Goal: Task Accomplishment & Management: Use online tool/utility

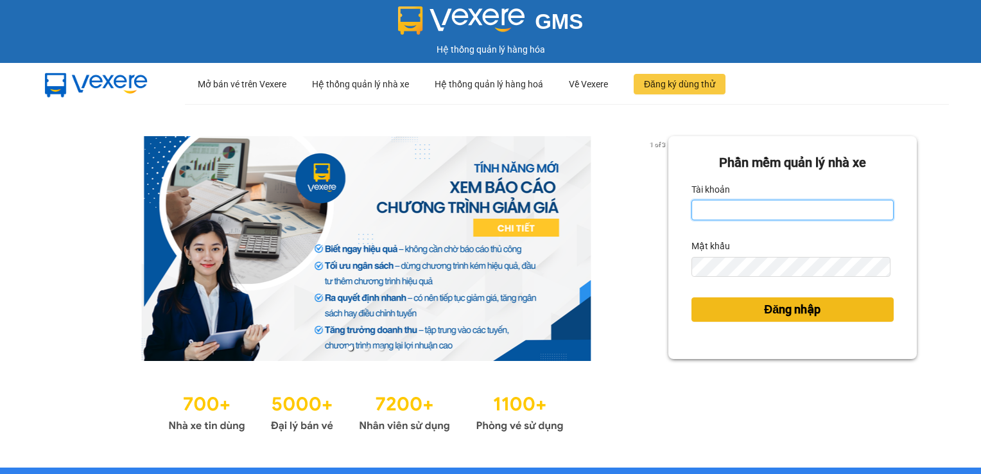
type input "vptrangbang.dongphuoc"
click at [789, 313] on span "Đăng nhập" at bounding box center [792, 309] width 56 height 18
type input "vptrangbang.dongphuoc"
click at [792, 315] on span "Đăng nhập" at bounding box center [792, 309] width 56 height 18
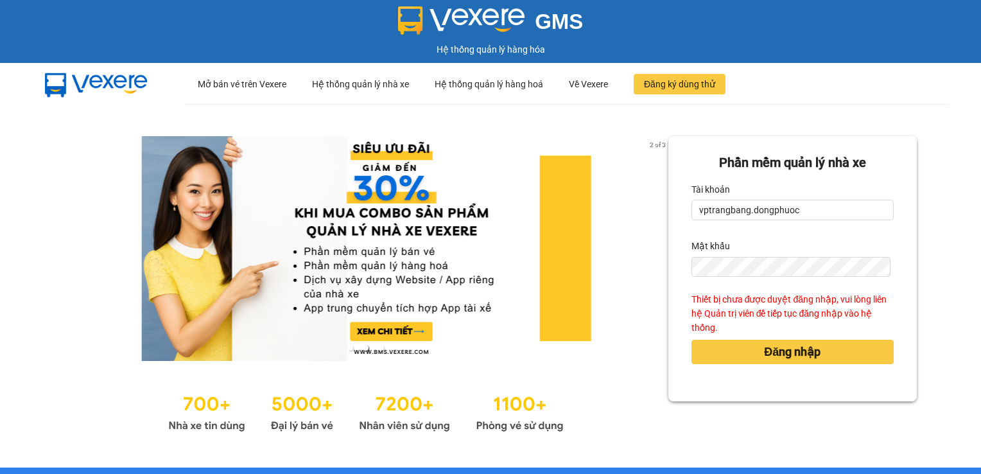
click at [925, 189] on div "2 of 3 Phần mềm quản lý nhà xe Tài khoản vptrangbang.dongphuoc Mật khẩu Thiết b…" at bounding box center [490, 285] width 981 height 363
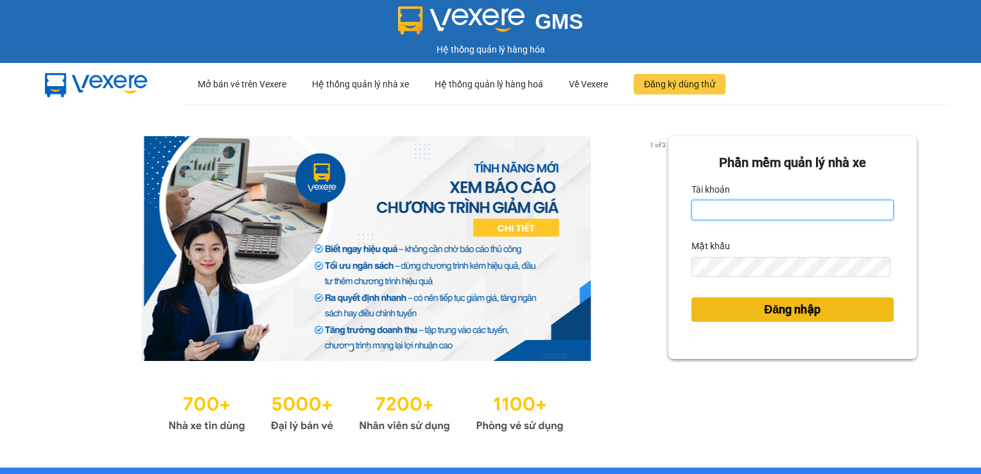
type input "vptrangbang.dongphuoc"
click at [814, 318] on button "Đăng nhập" at bounding box center [792, 309] width 202 height 24
